Goal: Task Accomplishment & Management: Use online tool/utility

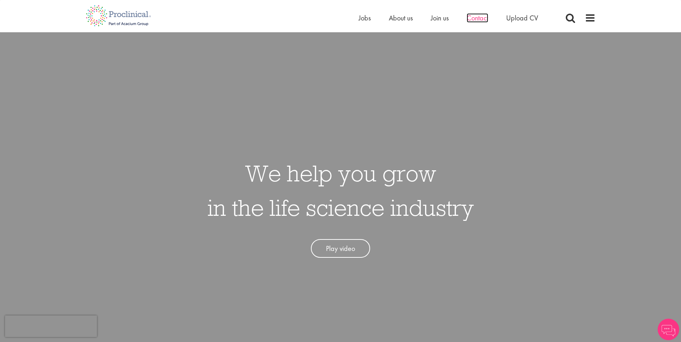
drag, startPoint x: 0, startPoint y: 0, endPoint x: 473, endPoint y: 21, distance: 473.6
click at [473, 21] on span "Contact" at bounding box center [478, 17] width 22 height 9
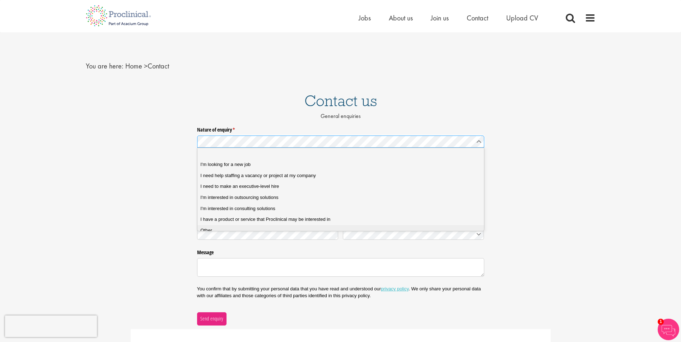
click at [215, 231] on div "Other" at bounding box center [343, 231] width 286 height 6
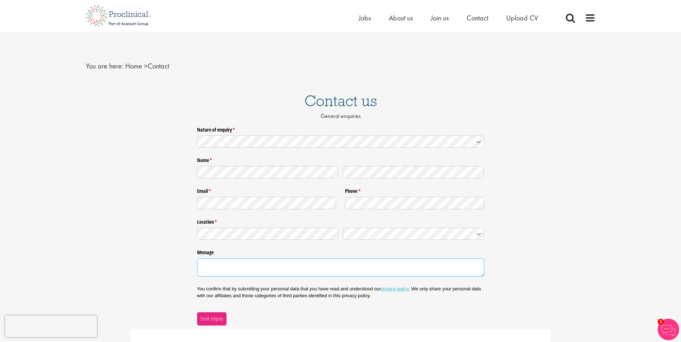
paste textarea "We’re exploring agencies for a Scientist – Protein Purification & Biochemistry …"
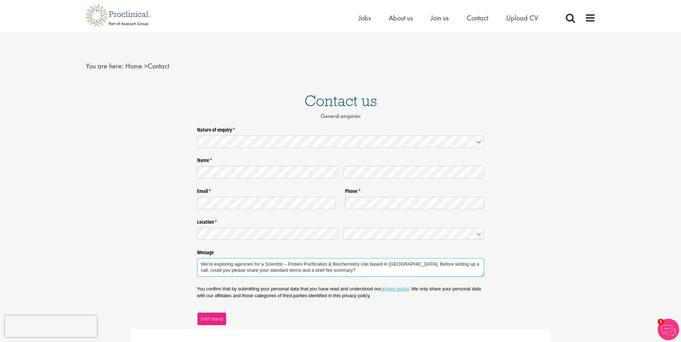
type textarea "We’re exploring agencies for a Scientist – Protein Purification & Biochemistry …"
click at [214, 317] on span "Send enquiry" at bounding box center [211, 319] width 23 height 8
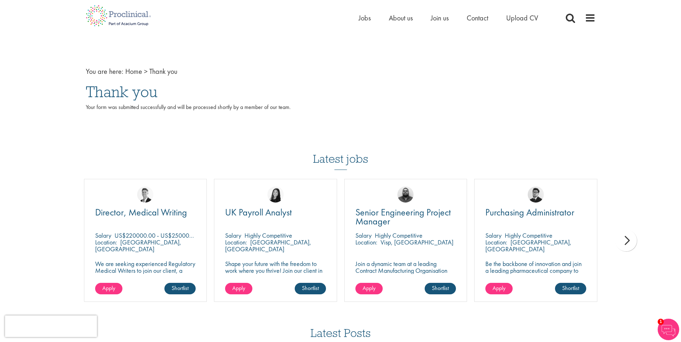
click at [624, 238] on div "next" at bounding box center [626, 241] width 22 height 22
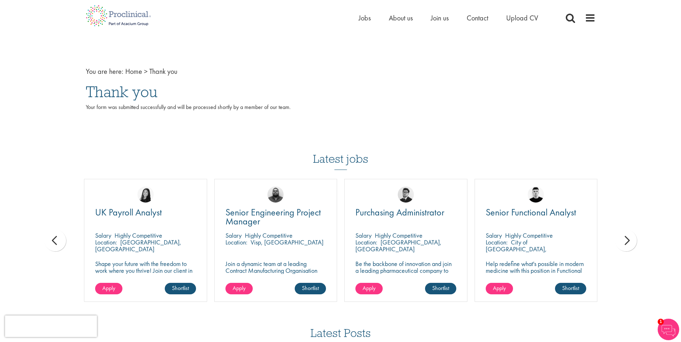
click at [624, 238] on div "next" at bounding box center [626, 241] width 22 height 22
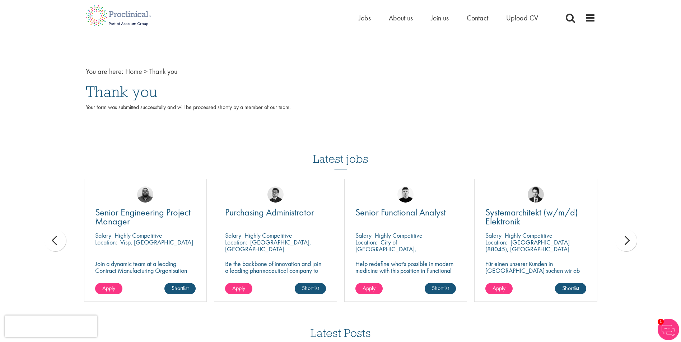
click at [624, 237] on div "next" at bounding box center [626, 241] width 22 height 22
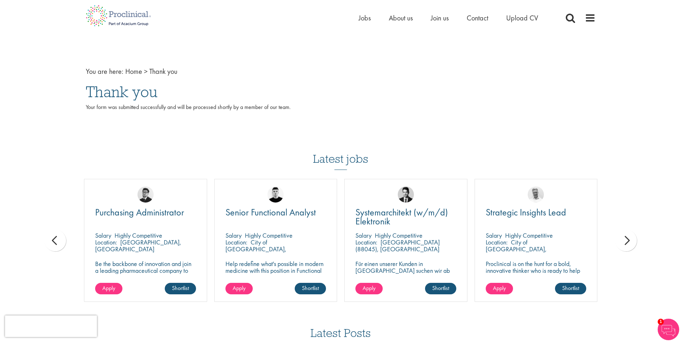
click at [624, 237] on div "next" at bounding box center [626, 241] width 22 height 22
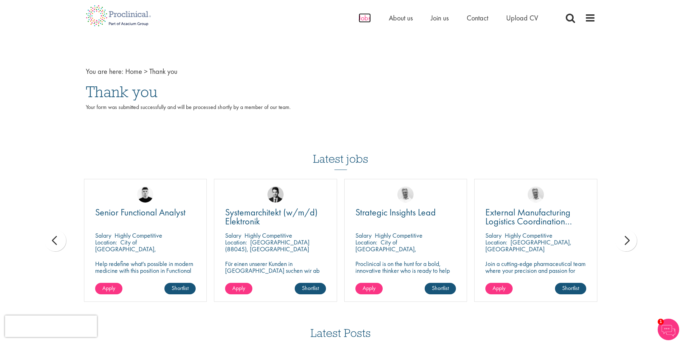
click at [365, 18] on span "Jobs" at bounding box center [365, 17] width 12 height 9
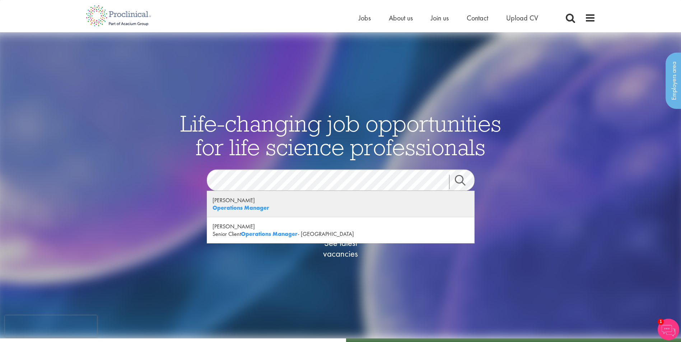
click at [295, 213] on div "Regan Crewe Operations Manager" at bounding box center [340, 204] width 267 height 26
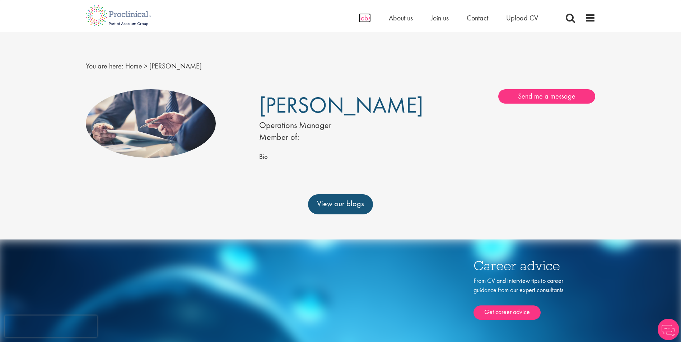
click at [364, 19] on span "Jobs" at bounding box center [365, 17] width 12 height 9
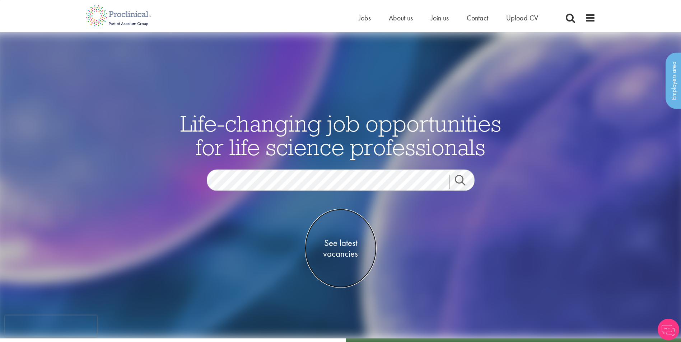
click at [346, 244] on span "See latest vacancies" at bounding box center [341, 249] width 72 height 22
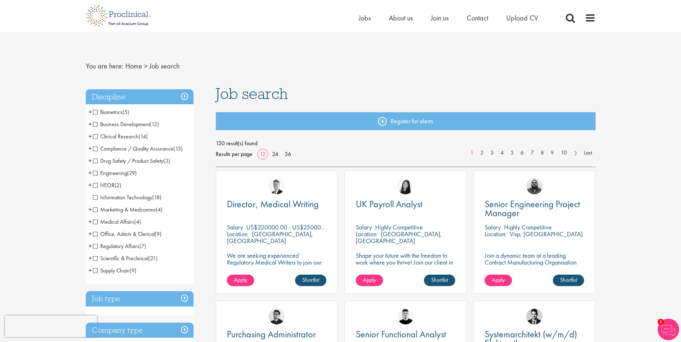
click at [94, 125] on span "Business Development" at bounding box center [121, 125] width 57 height 8
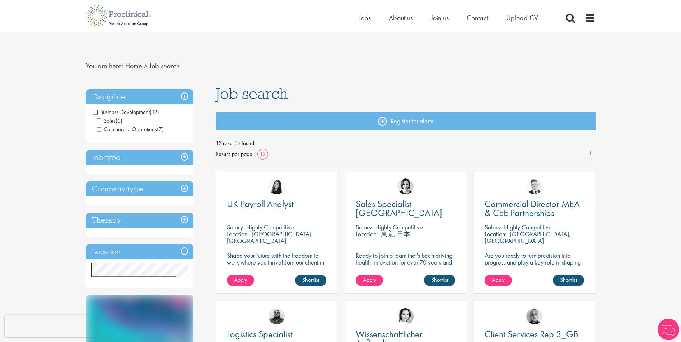
click at [98, 130] on span "Commercial Operations" at bounding box center [127, 130] width 60 height 8
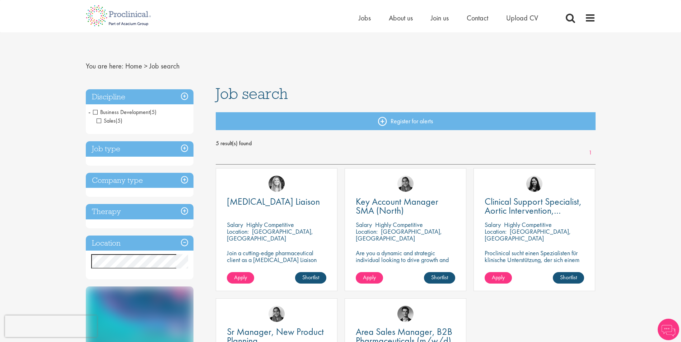
click at [98, 121] on span "Sales" at bounding box center [106, 121] width 19 height 8
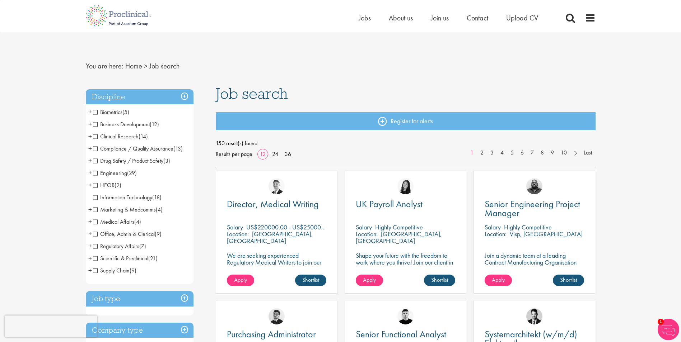
click at [95, 235] on span "Office, Admin & Clerical" at bounding box center [124, 234] width 62 height 8
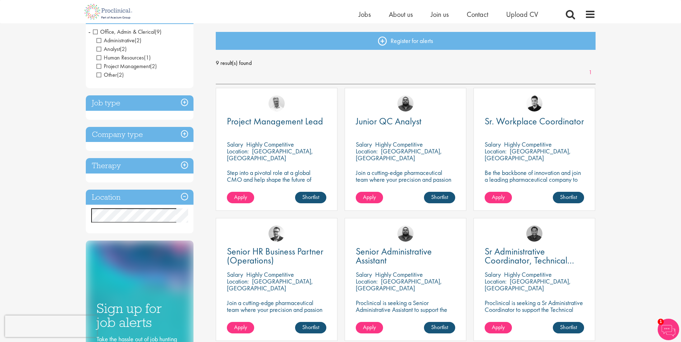
scroll to position [72, 0]
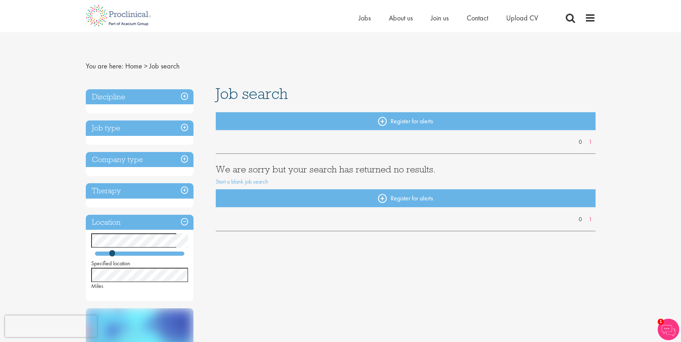
click at [185, 95] on h3 "Discipline" at bounding box center [140, 96] width 108 height 15
click at [185, 96] on h3 "Discipline" at bounding box center [140, 96] width 108 height 15
click at [185, 93] on h3 "Discipline" at bounding box center [140, 96] width 108 height 15
click at [184, 97] on h3 "Discipline" at bounding box center [140, 96] width 108 height 15
click at [184, 98] on h3 "Discipline" at bounding box center [140, 96] width 108 height 15
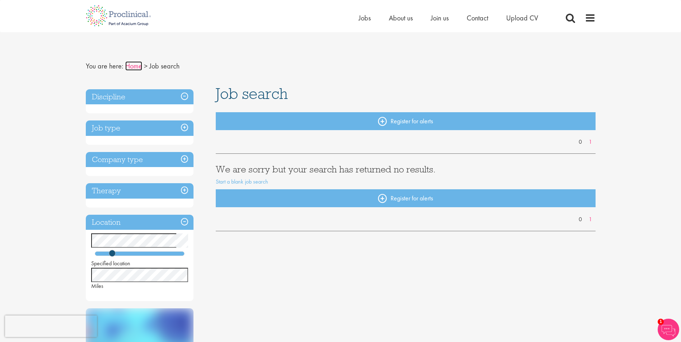
click at [130, 66] on link "Home" at bounding box center [133, 65] width 17 height 9
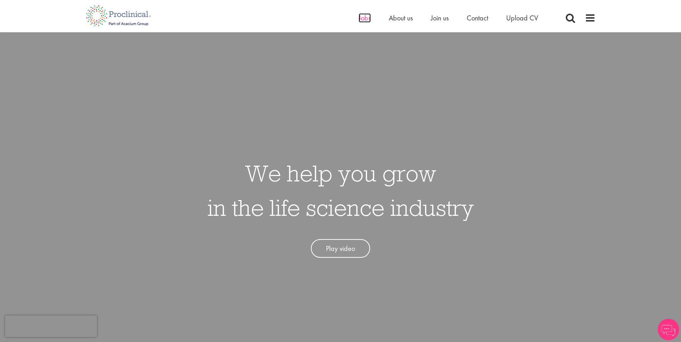
click at [364, 22] on span "Jobs" at bounding box center [365, 17] width 12 height 9
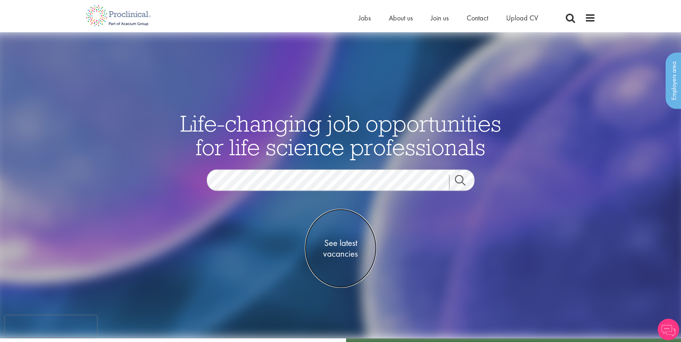
click at [346, 241] on span "See latest vacancies" at bounding box center [341, 249] width 72 height 22
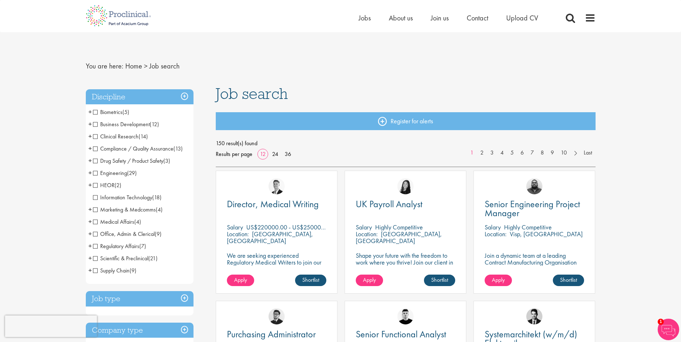
click at [96, 258] on span "Scientific & Preclinical" at bounding box center [120, 259] width 55 height 8
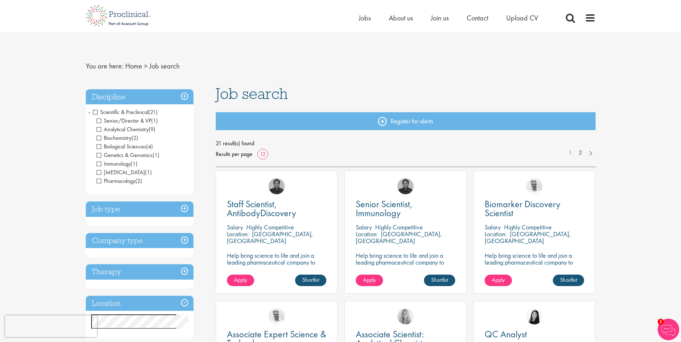
click at [99, 121] on span "Senior/Director & VP" at bounding box center [124, 121] width 55 height 8
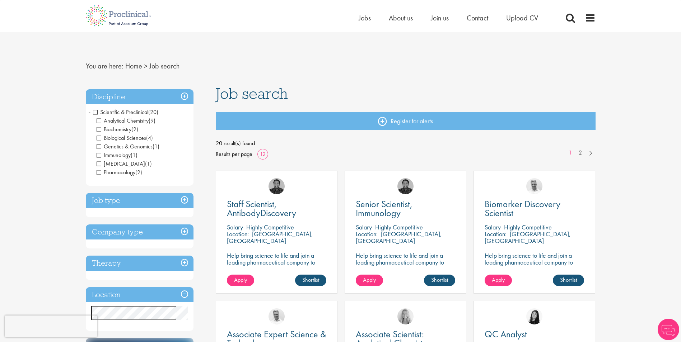
click at [98, 120] on span "Analytical Chemistry" at bounding box center [123, 121] width 52 height 8
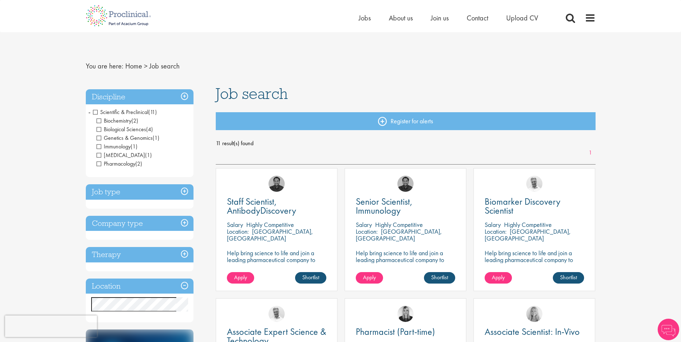
click at [100, 139] on span "Genetics & Genomics" at bounding box center [125, 138] width 56 height 8
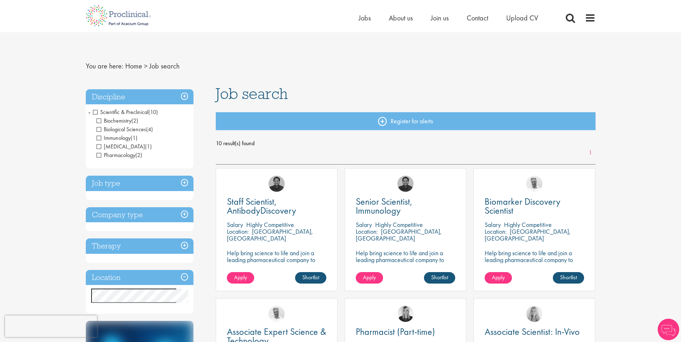
click at [99, 147] on span "[MEDICAL_DATA]" at bounding box center [121, 147] width 48 height 8
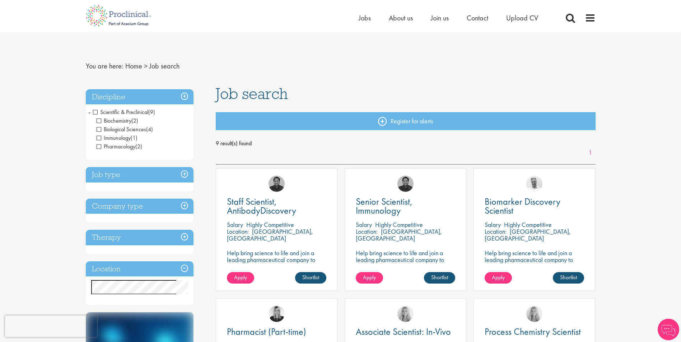
click at [99, 147] on span "Pharmacology" at bounding box center [116, 147] width 39 height 8
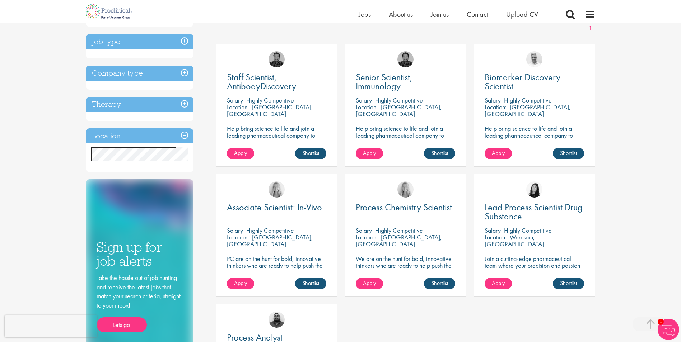
scroll to position [108, 0]
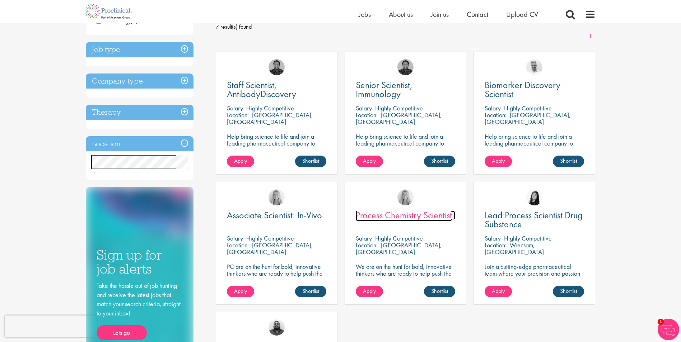
click at [439, 214] on span "Process Chemistry Scientist" at bounding box center [404, 215] width 96 height 12
